Goal: Task Accomplishment & Management: Complete application form

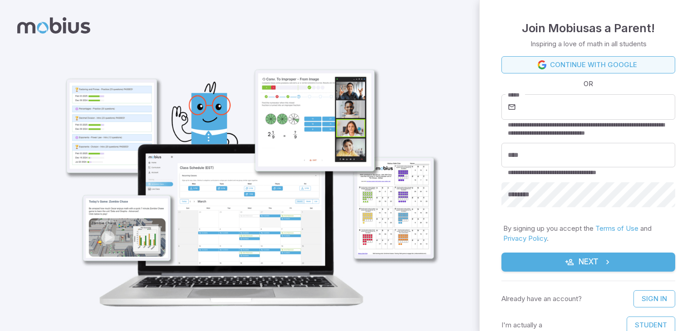
click at [539, 65] on icon at bounding box center [542, 64] width 9 height 9
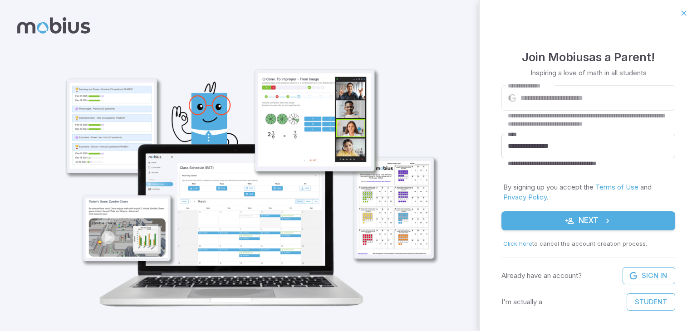
click at [576, 227] on button "Next" at bounding box center [589, 221] width 174 height 19
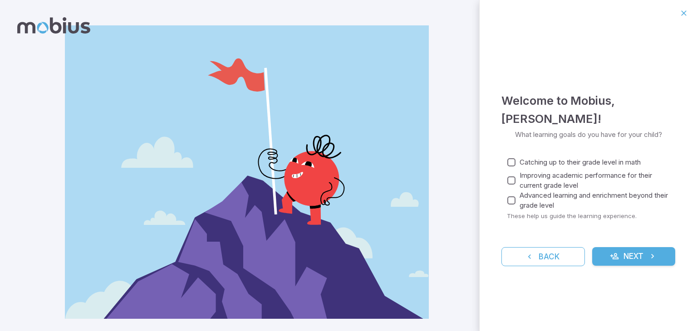
click at [630, 255] on button "Next" at bounding box center [634, 256] width 84 height 19
click at [620, 251] on button "Next" at bounding box center [634, 256] width 84 height 19
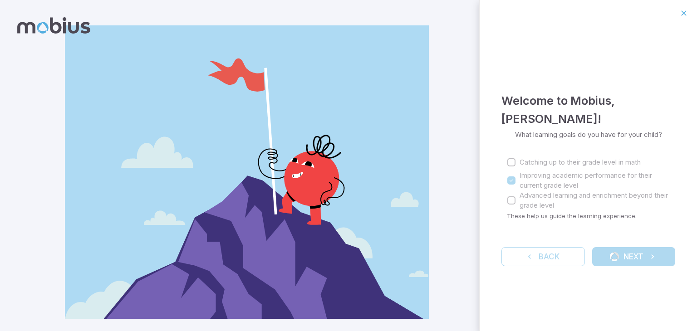
click at [631, 259] on div "Back Next" at bounding box center [589, 256] width 174 height 19
